Goal: Task Accomplishment & Management: Manage account settings

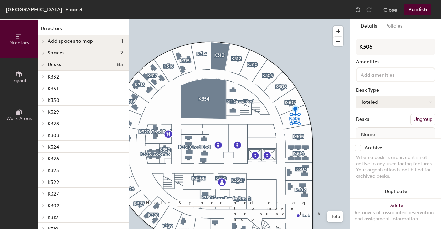
click at [408, 97] on button "Hoteled" at bounding box center [396, 102] width 80 height 12
click at [392, 124] on div "Assigned" at bounding box center [391, 123] width 69 height 10
click at [423, 13] on button "Publish" at bounding box center [417, 9] width 27 height 11
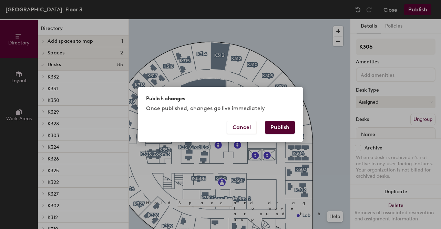
click at [284, 130] on button "Publish" at bounding box center [280, 127] width 30 height 13
